Goal: Task Accomplishment & Management: Manage account settings

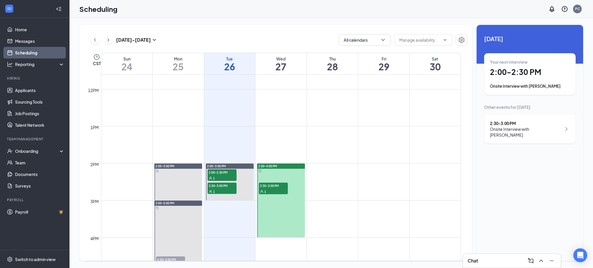
scroll to position [439, 0]
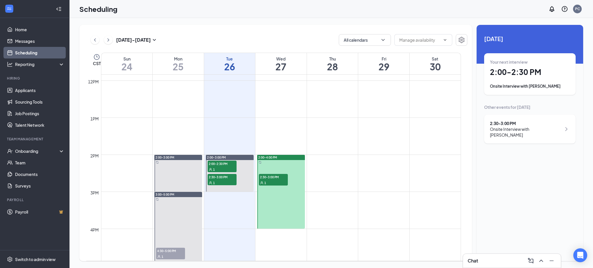
click at [274, 182] on div "1" at bounding box center [273, 183] width 29 height 6
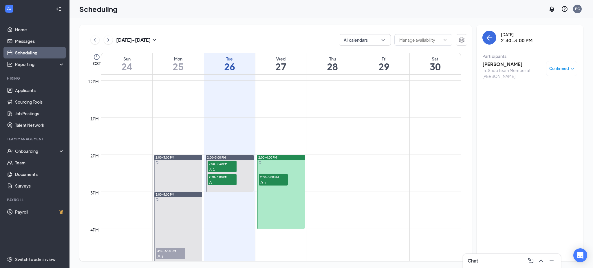
click at [294, 157] on div "2:00-4:00 PM" at bounding box center [281, 157] width 48 height 5
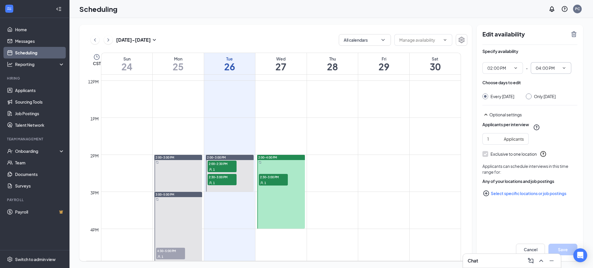
click at [565, 69] on icon "ChevronDown" at bounding box center [564, 68] width 5 height 5
click at [550, 97] on div "03:00 PM" at bounding box center [544, 96] width 17 height 6
type input "03:00 PM"
click at [575, 34] on icon "TrashOutline" at bounding box center [574, 34] width 7 height 7
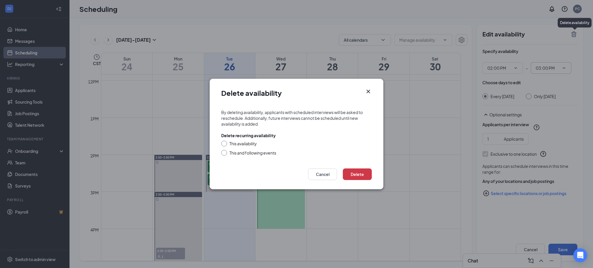
click at [225, 152] on div at bounding box center [224, 153] width 6 height 6
click at [224, 153] on input "This and following events" at bounding box center [223, 152] width 4 height 4
radio input "true"
click at [351, 171] on button "Delete" at bounding box center [357, 175] width 29 height 12
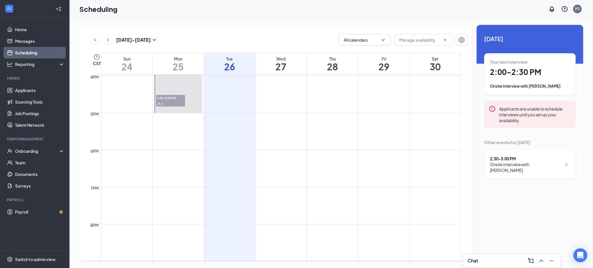
scroll to position [594, 0]
click at [107, 40] on icon "ChevronRight" at bounding box center [108, 39] width 6 height 7
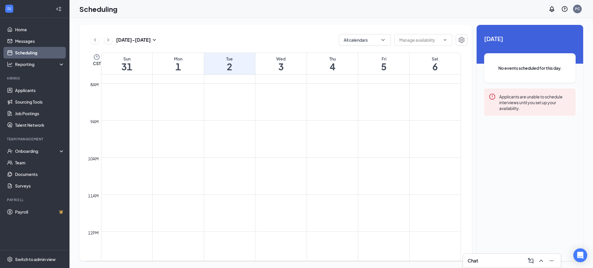
scroll to position [278, 0]
click at [93, 39] on icon "ChevronLeft" at bounding box center [95, 39] width 6 height 7
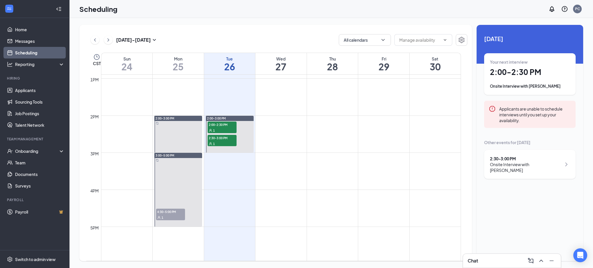
scroll to position [478, 0]
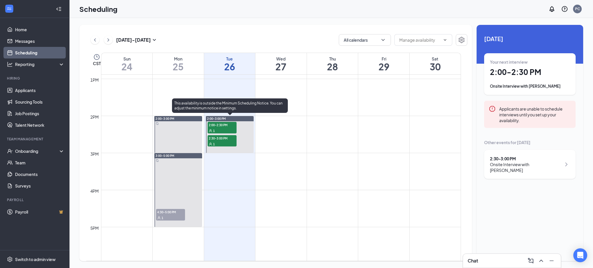
click at [228, 129] on div "1" at bounding box center [222, 131] width 29 height 6
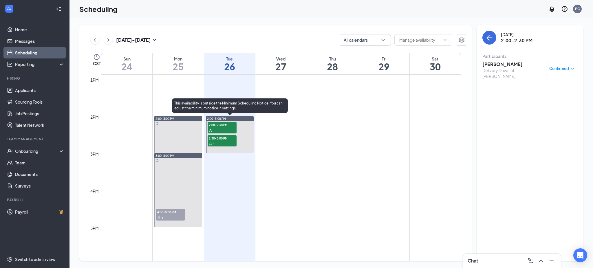
click at [226, 139] on span "2:30-3:00 PM" at bounding box center [222, 138] width 29 height 6
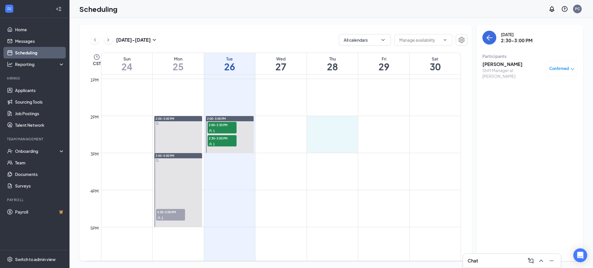
drag, startPoint x: 343, startPoint y: 117, endPoint x: 343, endPoint y: 147, distance: 29.3
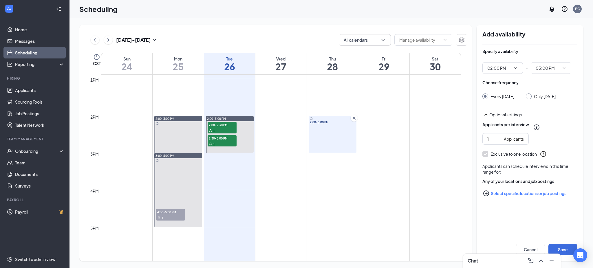
type input "02:00 PM"
type input "03:00 PM"
click at [569, 250] on button "Save" at bounding box center [563, 250] width 29 height 12
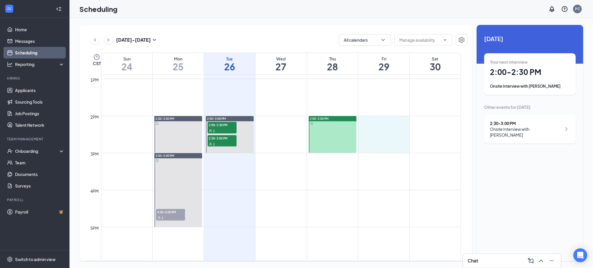
drag, startPoint x: 389, startPoint y: 118, endPoint x: 388, endPoint y: 144, distance: 26.4
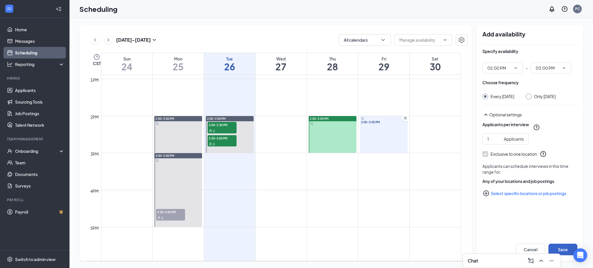
click at [562, 248] on button "Save" at bounding box center [563, 250] width 29 height 12
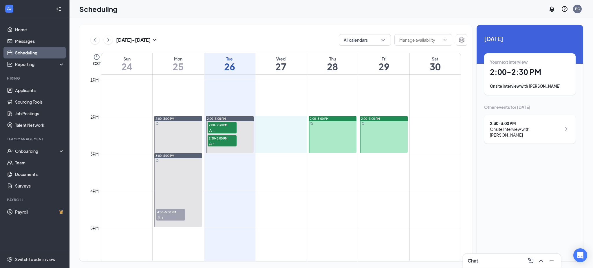
drag, startPoint x: 289, startPoint y: 118, endPoint x: 288, endPoint y: 146, distance: 28.4
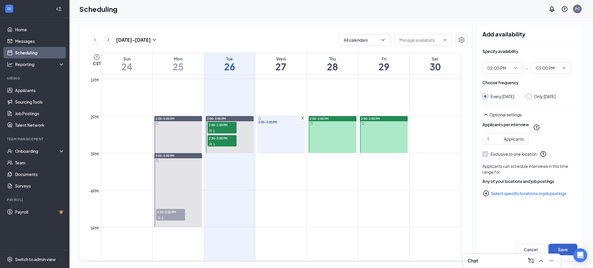
click at [569, 249] on button "Save" at bounding box center [563, 250] width 29 height 12
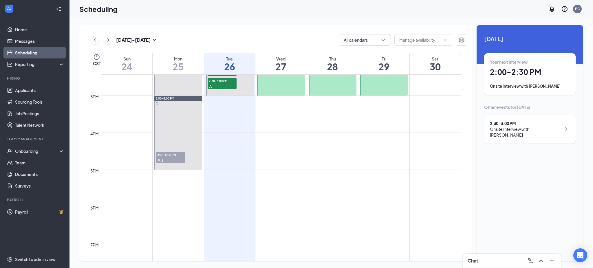
scroll to position [516, 0]
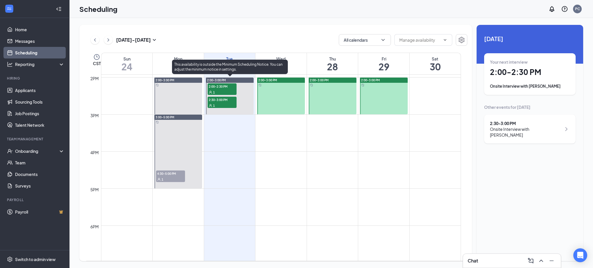
click at [222, 103] on div "1" at bounding box center [222, 106] width 29 height 6
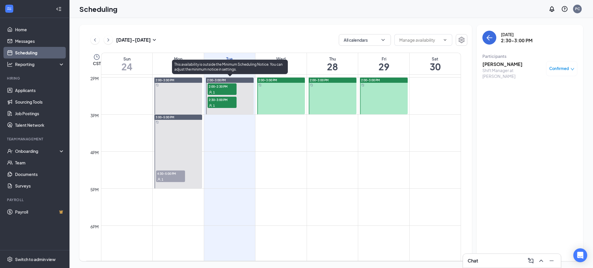
click at [222, 90] on div "1" at bounding box center [222, 92] width 29 height 6
click at [224, 105] on div "1" at bounding box center [222, 106] width 29 height 6
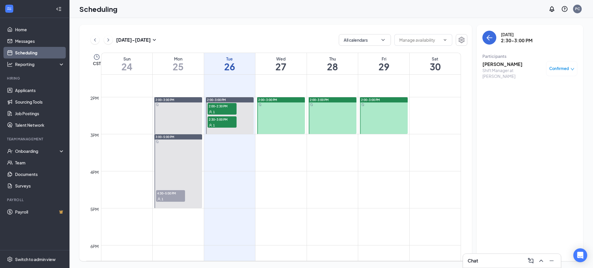
scroll to position [516, 0]
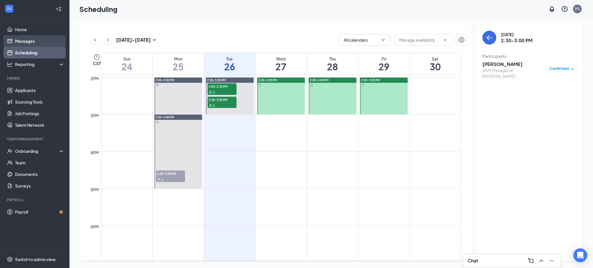
click at [32, 42] on link "Messages" at bounding box center [40, 41] width 50 height 12
click at [26, 40] on link "Messages" at bounding box center [40, 41] width 50 height 12
click at [27, 41] on link "Messages" at bounding box center [40, 41] width 50 height 12
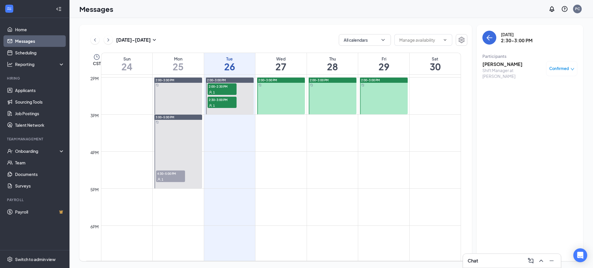
click at [27, 41] on link "Messages" at bounding box center [40, 41] width 50 height 12
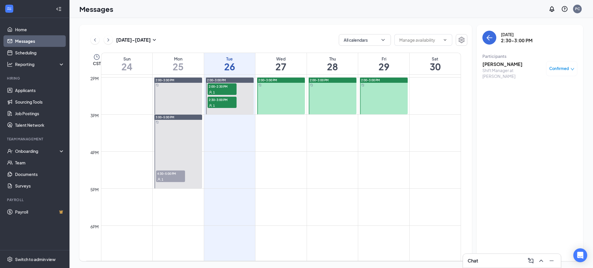
click at [27, 41] on link "Messages" at bounding box center [40, 41] width 50 height 12
drag, startPoint x: 27, startPoint y: 41, endPoint x: 25, endPoint y: 33, distance: 7.9
click at [27, 40] on link "Messages" at bounding box center [40, 41] width 50 height 12
click at [24, 30] on link "Home" at bounding box center [40, 30] width 50 height 12
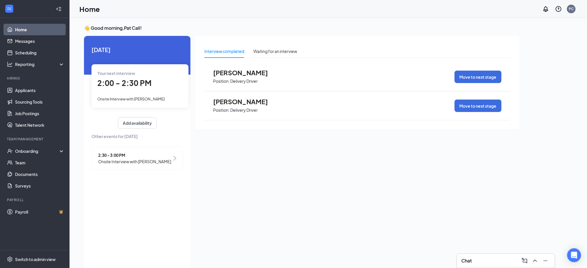
click at [239, 102] on span "[PERSON_NAME]" at bounding box center [245, 102] width 64 height 8
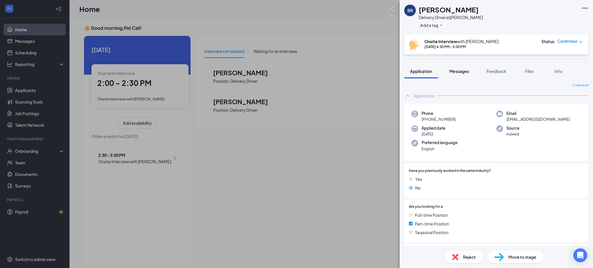
click at [462, 71] on span "Messages" at bounding box center [460, 71] width 20 height 5
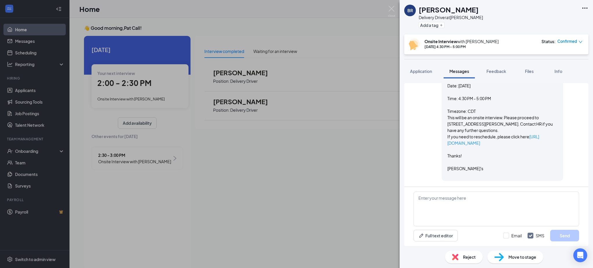
scroll to position [320, 0]
click at [464, 208] on textarea at bounding box center [497, 209] width 166 height 35
click at [496, 197] on textarea "When can you come in to fill out paperwrok?" at bounding box center [497, 209] width 166 height 35
type textarea "When can you come in to fill out paperwork?"
click at [558, 237] on button "Send" at bounding box center [564, 236] width 29 height 12
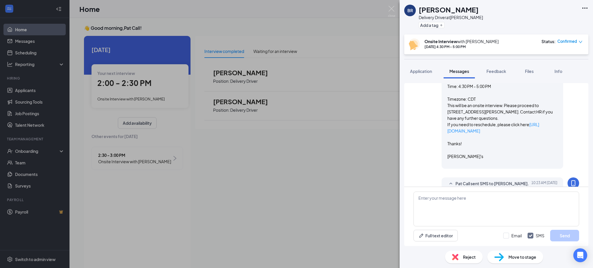
scroll to position [352, 0]
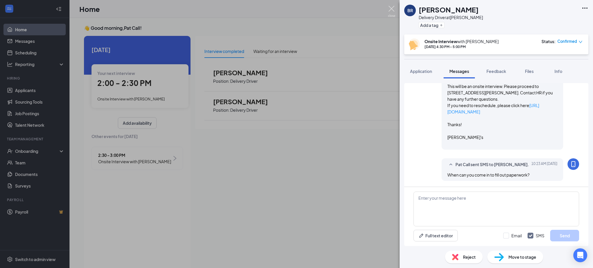
click at [391, 6] on img at bounding box center [391, 11] width 7 height 11
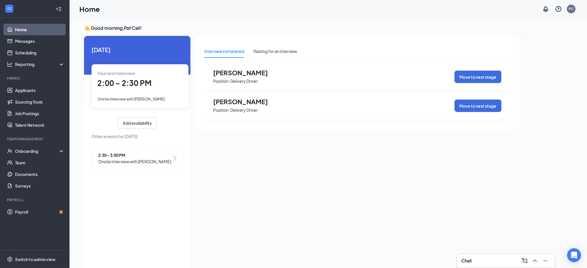
click at [24, 34] on link "Home" at bounding box center [40, 30] width 50 height 12
click at [23, 42] on link "Messages" at bounding box center [40, 41] width 50 height 12
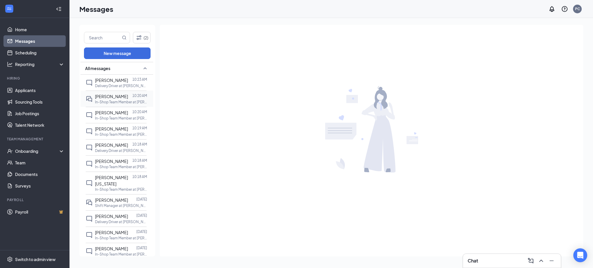
click at [115, 98] on span "[PERSON_NAME]" at bounding box center [111, 96] width 33 height 5
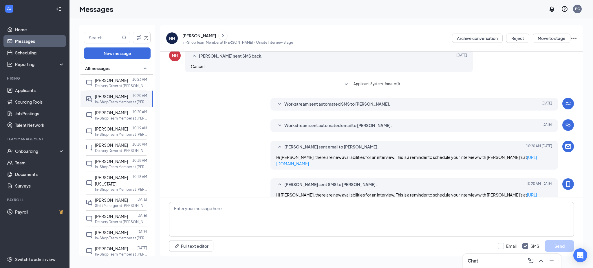
scroll to position [284, 0]
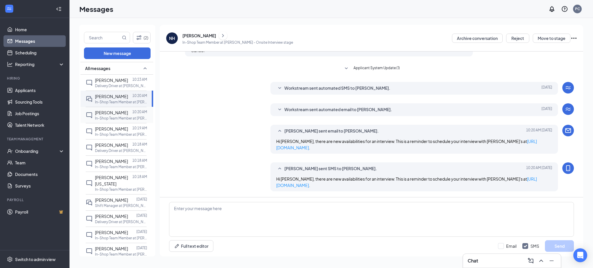
click at [109, 113] on span "[PERSON_NAME]" at bounding box center [111, 112] width 33 height 5
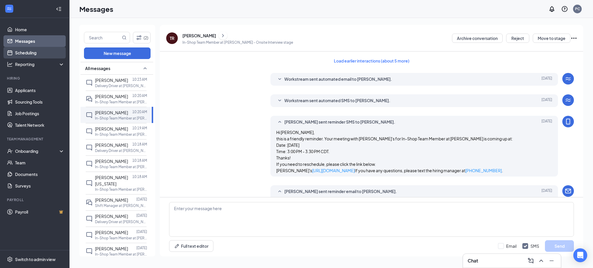
click at [28, 52] on link "Scheduling" at bounding box center [40, 53] width 50 height 12
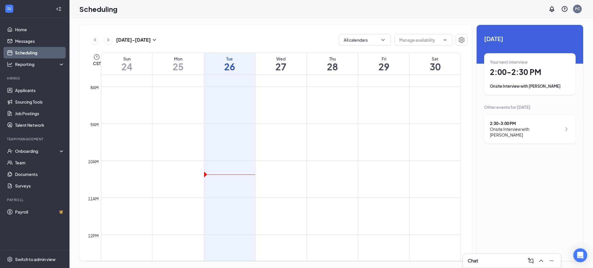
scroll to position [285, 0]
click at [108, 39] on icon "ChevronRight" at bounding box center [108, 39] width 2 height 3
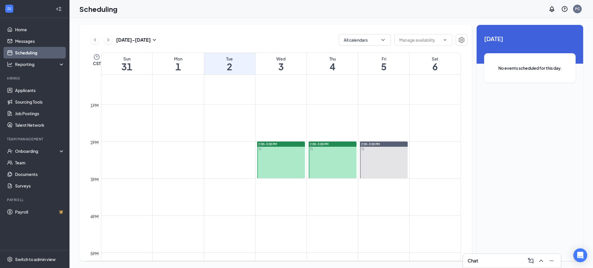
scroll to position [439, 0]
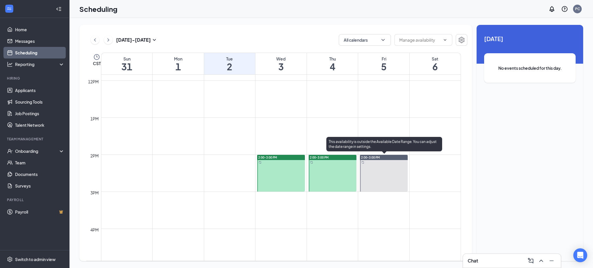
click at [390, 158] on div "2:00-3:00 PM" at bounding box center [384, 157] width 48 height 5
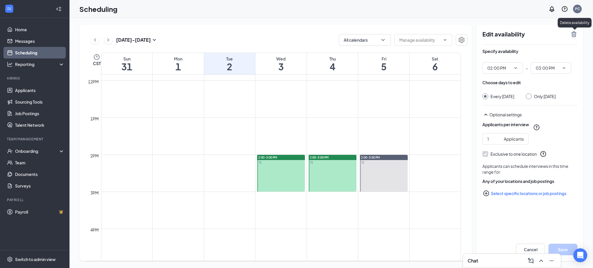
click at [575, 35] on icon "TrashOutline" at bounding box center [574, 34] width 7 height 7
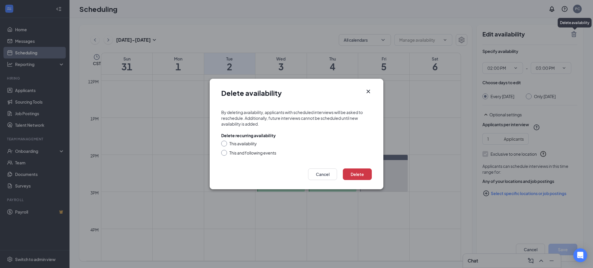
click at [224, 154] on input "This and following events" at bounding box center [223, 152] width 4 height 4
radio input "true"
click at [354, 175] on button "Delete" at bounding box center [357, 175] width 29 height 12
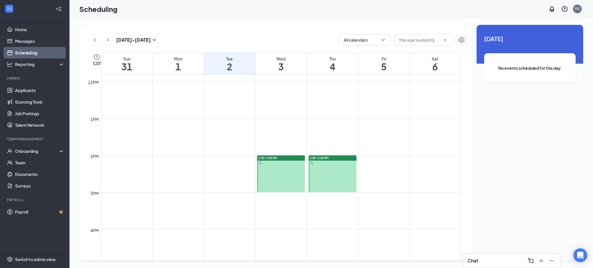
scroll to position [439, 0]
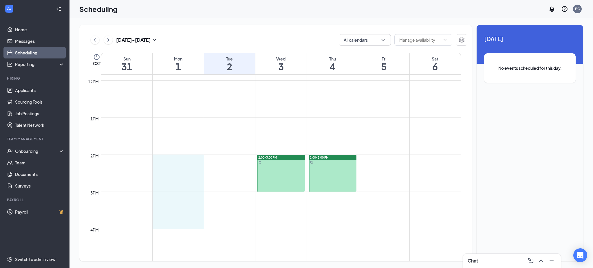
drag, startPoint x: 182, startPoint y: 156, endPoint x: 286, endPoint y: 215, distance: 118.4
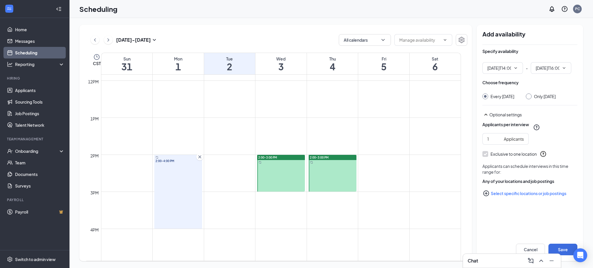
type input "02:00 PM"
type input "04:00 PM"
click at [567, 250] on button "Save" at bounding box center [563, 250] width 29 height 12
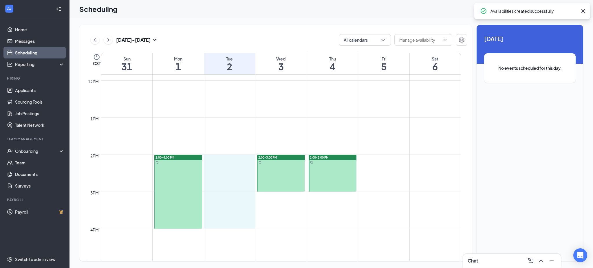
drag, startPoint x: 232, startPoint y: 158, endPoint x: 231, endPoint y: 222, distance: 64.6
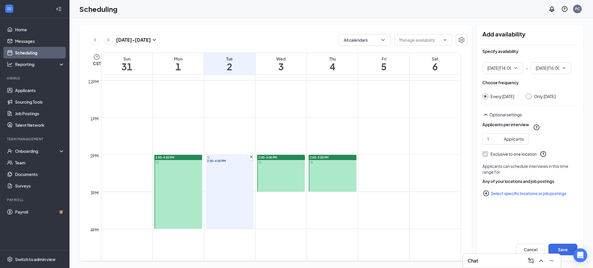
type input "02:00 PM"
type input "04:00 PM"
click at [563, 251] on button "Save" at bounding box center [563, 250] width 29 height 12
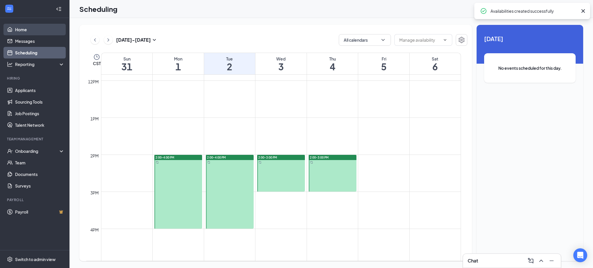
click at [17, 28] on link "Home" at bounding box center [40, 30] width 50 height 12
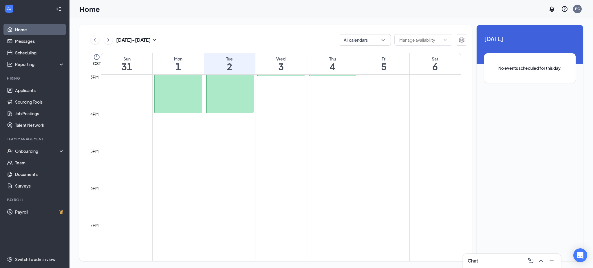
scroll to position [285, 0]
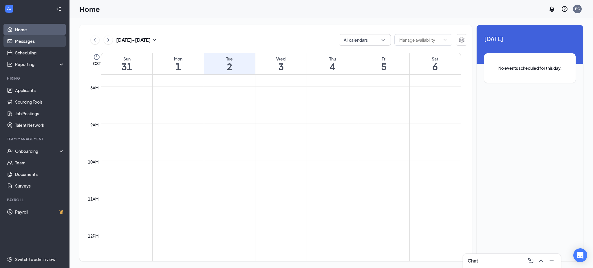
click at [30, 40] on link "Messages" at bounding box center [40, 41] width 50 height 12
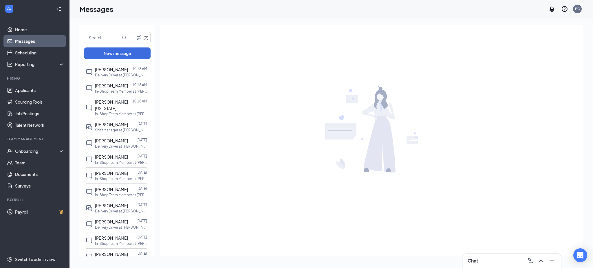
scroll to position [77, 0]
drag, startPoint x: 22, startPoint y: 29, endPoint x: 87, endPoint y: 13, distance: 67.4
click at [22, 29] on link "Home" at bounding box center [40, 30] width 50 height 12
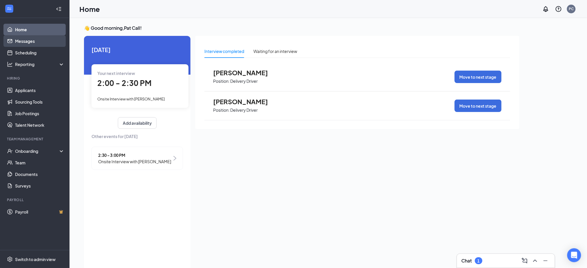
click at [35, 39] on link "Messages" at bounding box center [40, 41] width 50 height 12
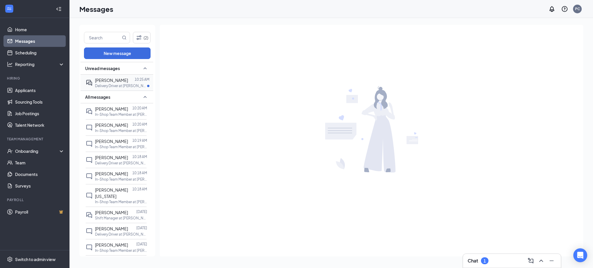
click at [128, 83] on div at bounding box center [131, 80] width 7 height 6
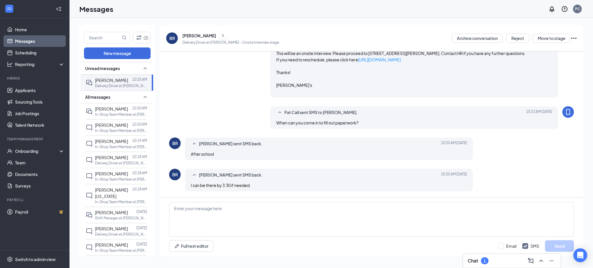
scroll to position [267, 0]
click at [191, 216] on textarea at bounding box center [371, 219] width 405 height 35
type textarea "[DATE] at 3:30pm ?"
click at [556, 245] on button "Send" at bounding box center [559, 246] width 29 height 12
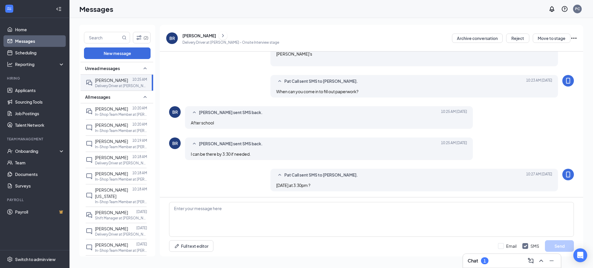
scroll to position [298, 0]
click at [41, 52] on link "Scheduling" at bounding box center [40, 53] width 50 height 12
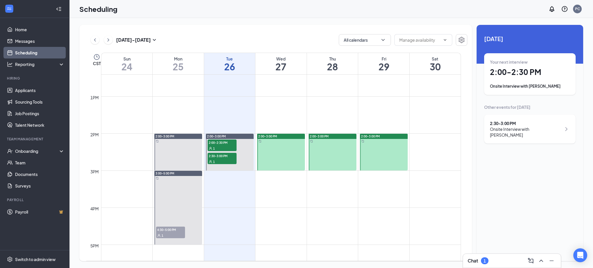
scroll to position [478, 0]
